Goal: Navigation & Orientation: Go to known website

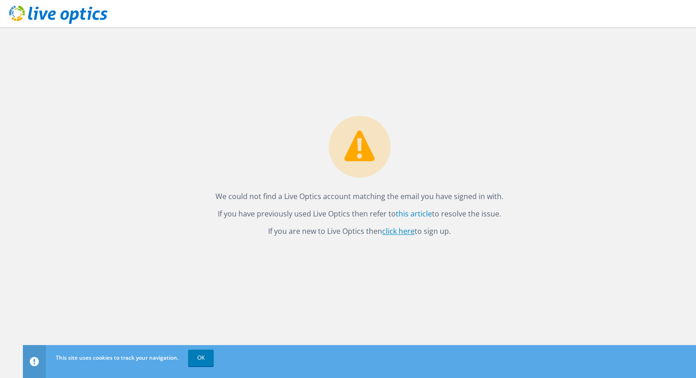
click at [404, 231] on link "click here" at bounding box center [398, 231] width 32 height 10
click at [73, 16] on icon at bounding box center [58, 14] width 98 height 19
click at [402, 230] on link "click here" at bounding box center [398, 231] width 32 height 10
click at [390, 235] on link "click here" at bounding box center [398, 231] width 32 height 10
